Goal: Browse casually

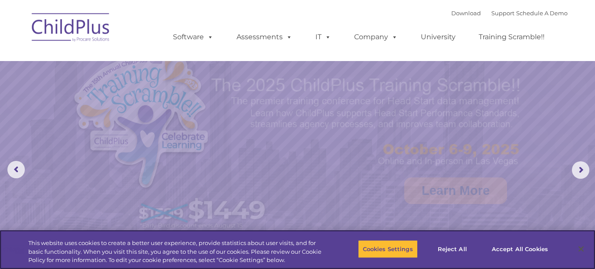
select select "MEDIUM"
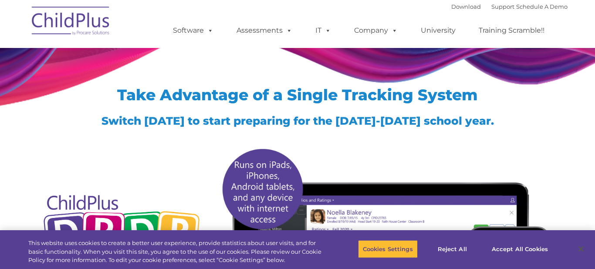
click at [133, 227] on img at bounding box center [122, 234] width 163 height 99
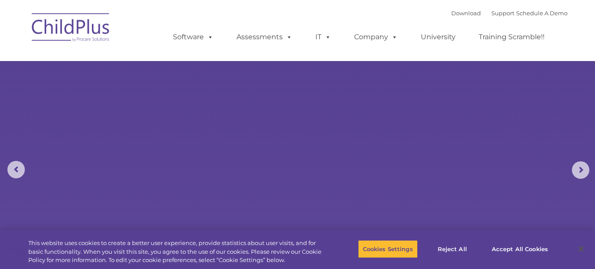
select select "MEDIUM"
